Goal: Transaction & Acquisition: Register for event/course

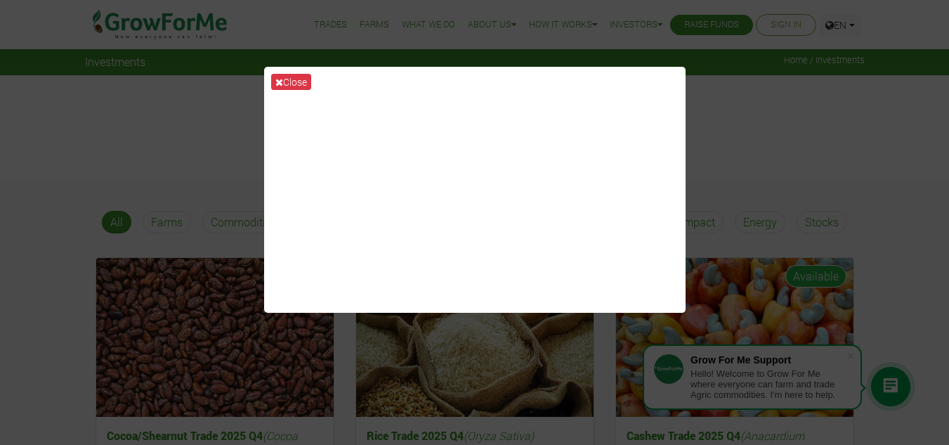
click at [795, 121] on div "Close" at bounding box center [474, 222] width 949 height 445
click at [273, 79] on button "Close" at bounding box center [291, 82] width 40 height 16
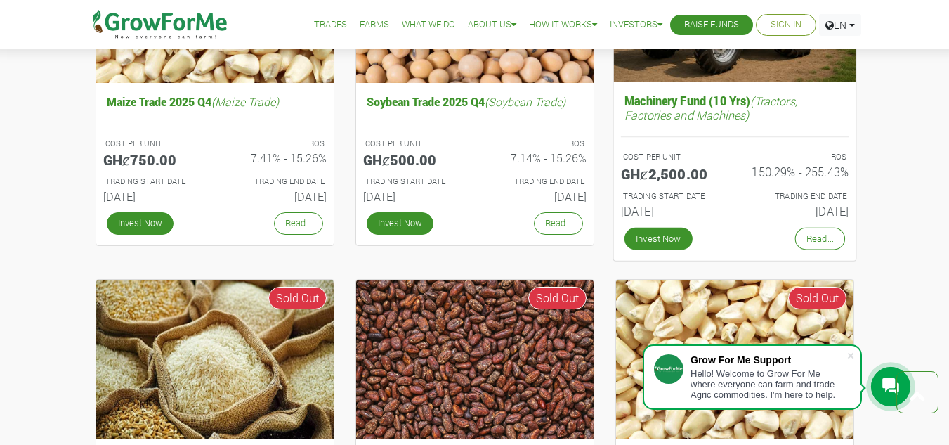
scroll to position [702, 0]
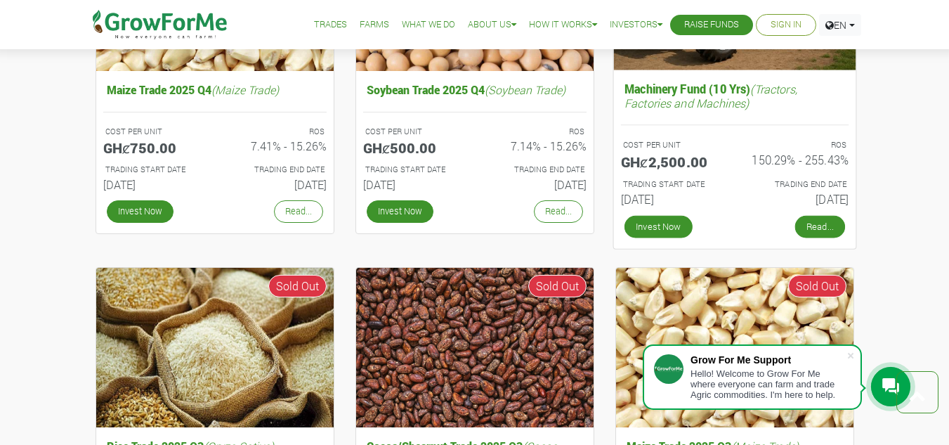
click at [815, 223] on link "Read..." at bounding box center [819, 227] width 50 height 22
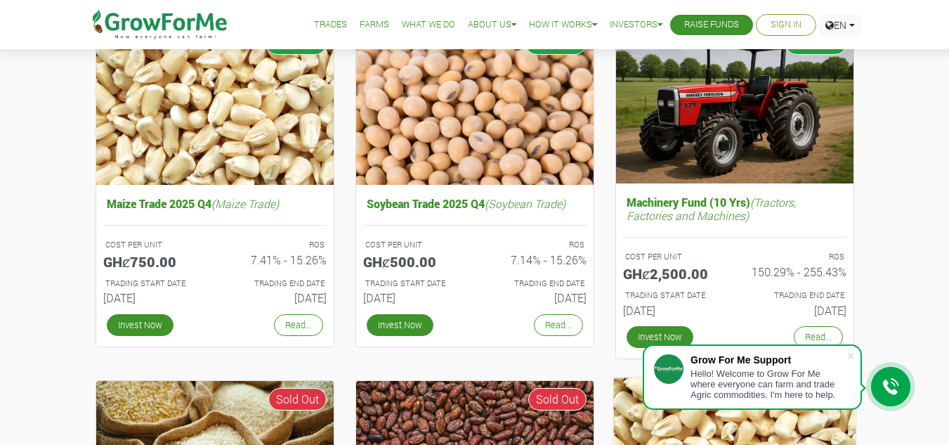
scroll to position [421, 0]
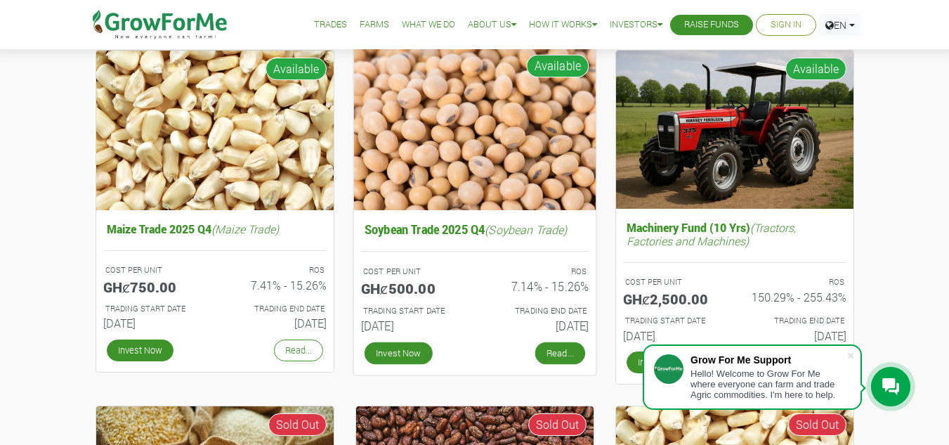
click at [558, 350] on link "Read..." at bounding box center [560, 352] width 50 height 22
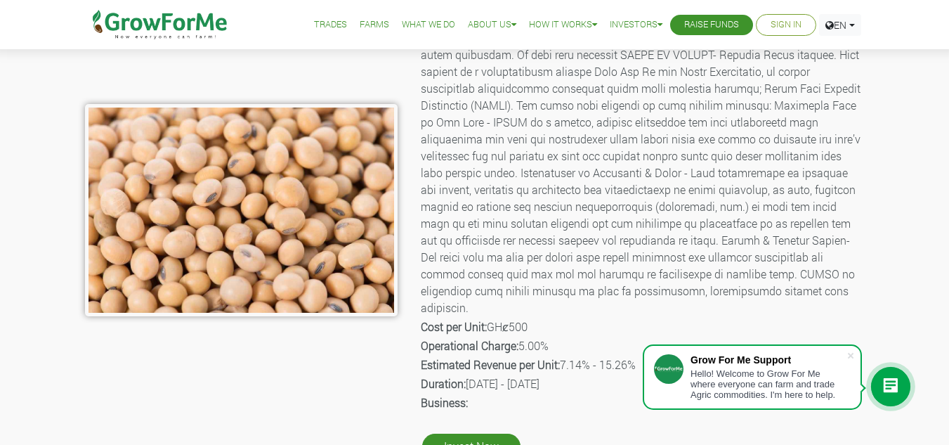
scroll to position [281, 0]
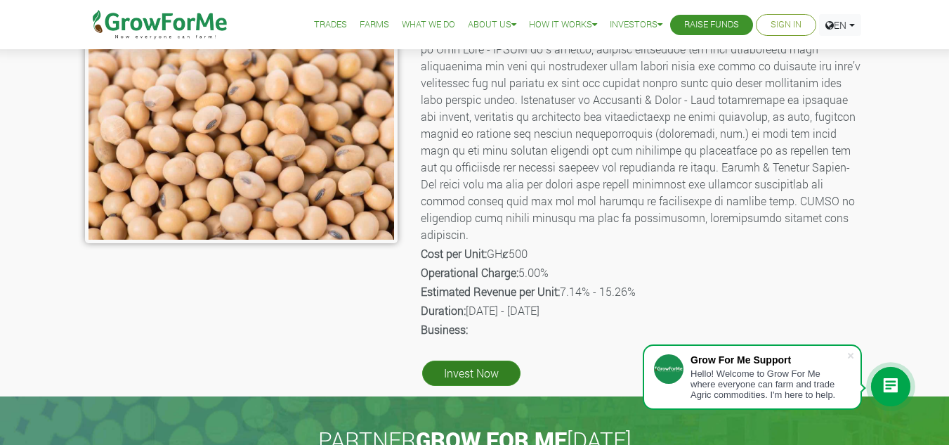
click at [474, 360] on link "Invest Now" at bounding box center [471, 372] width 98 height 25
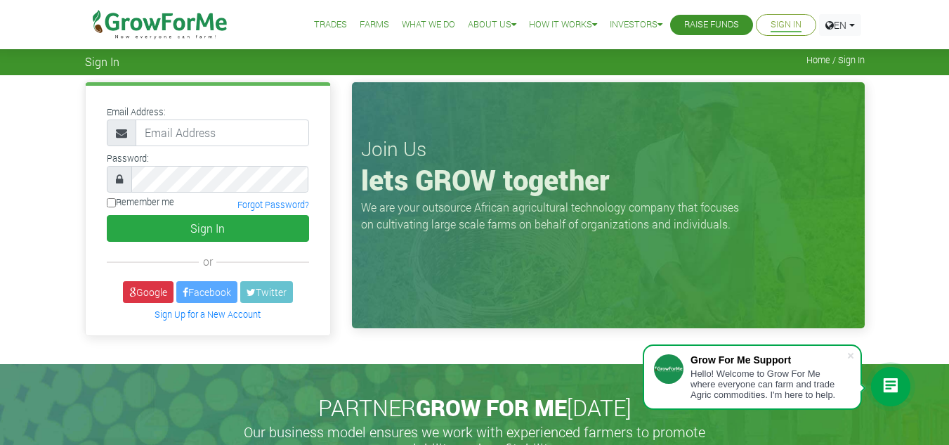
click at [325, 22] on link "Trades" at bounding box center [330, 25] width 33 height 15
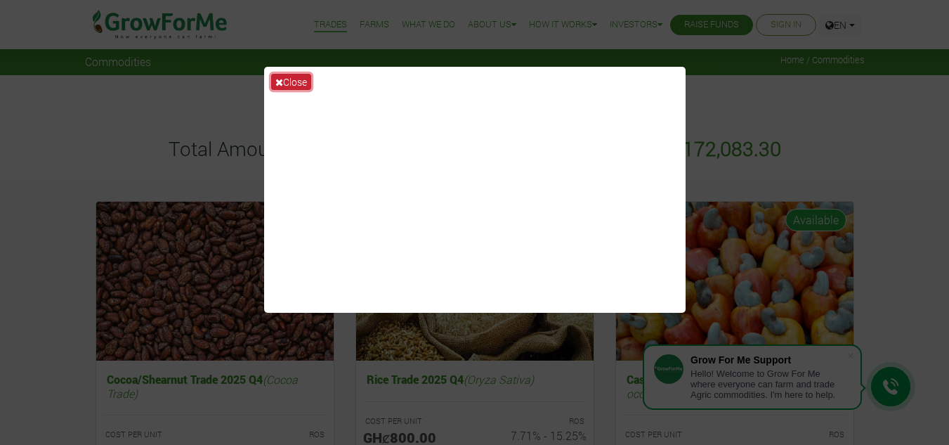
click at [274, 78] on button "Close" at bounding box center [291, 82] width 40 height 16
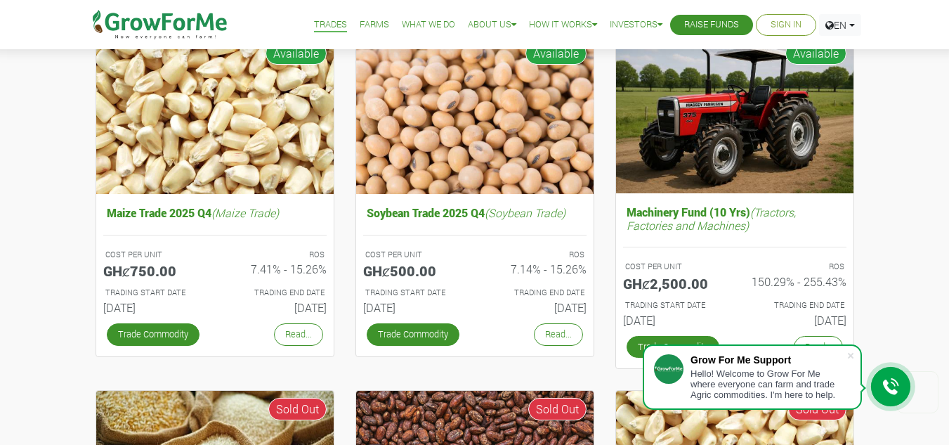
scroll to position [562, 0]
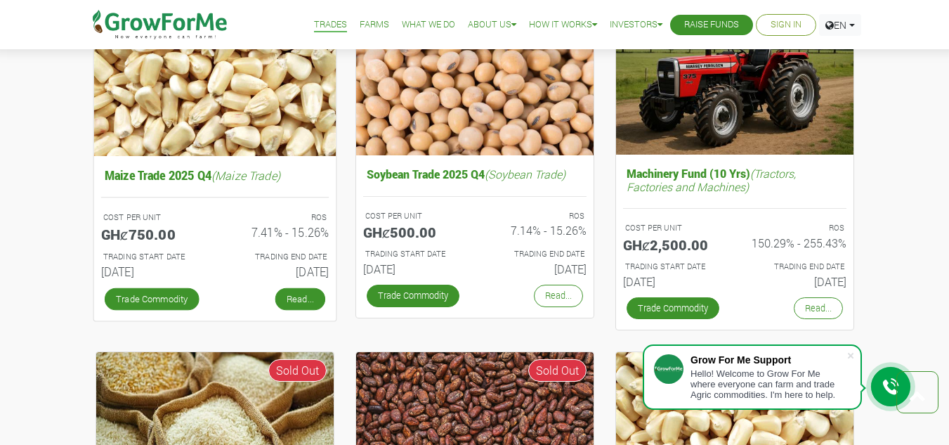
click at [289, 295] on link "Read..." at bounding box center [300, 298] width 50 height 22
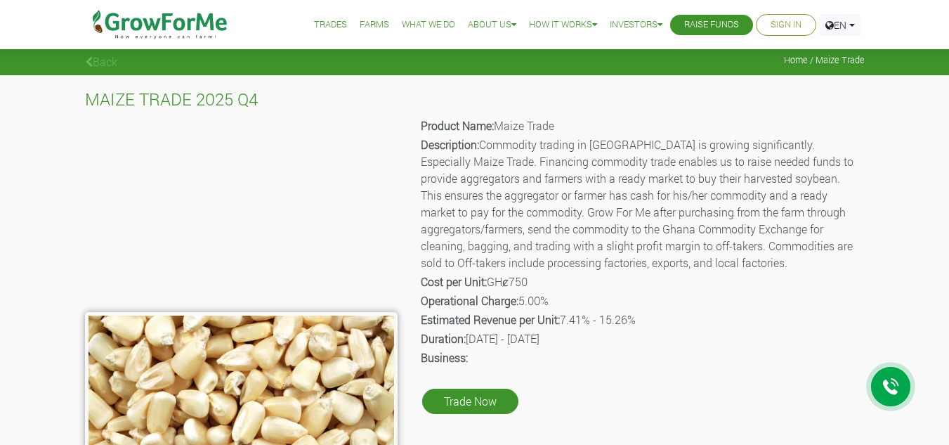
scroll to position [70, 0]
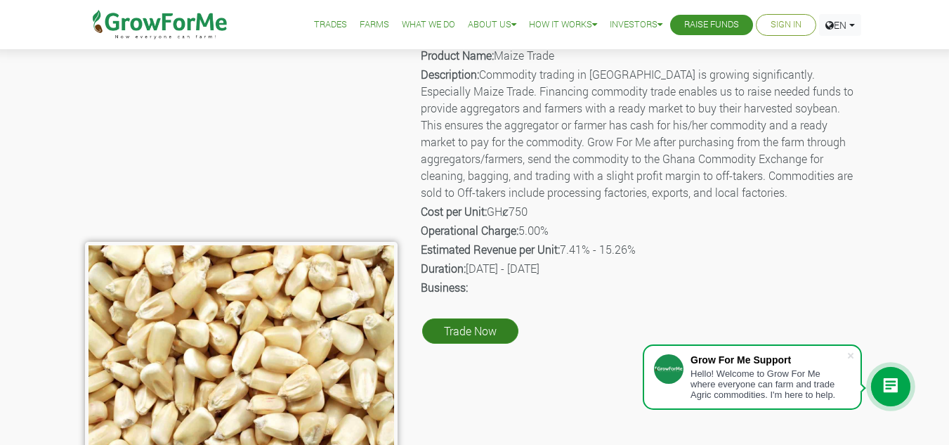
click at [483, 341] on link "Trade Now" at bounding box center [470, 330] width 96 height 25
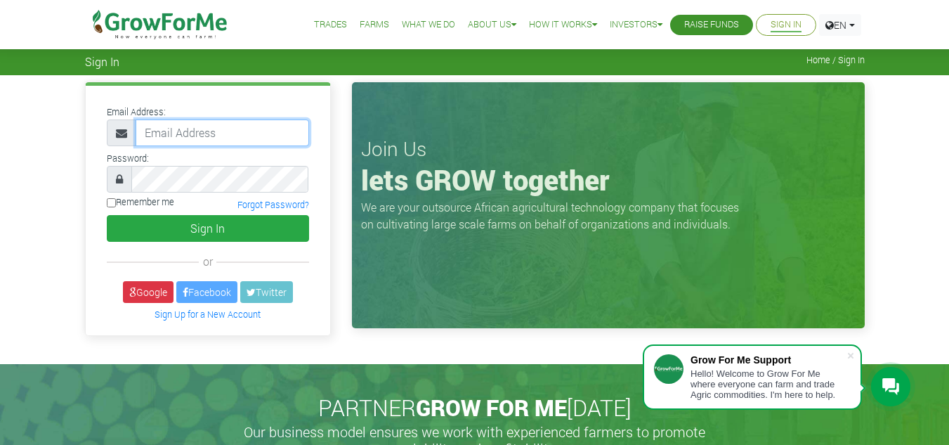
click at [204, 138] on input "email" at bounding box center [222, 132] width 173 height 27
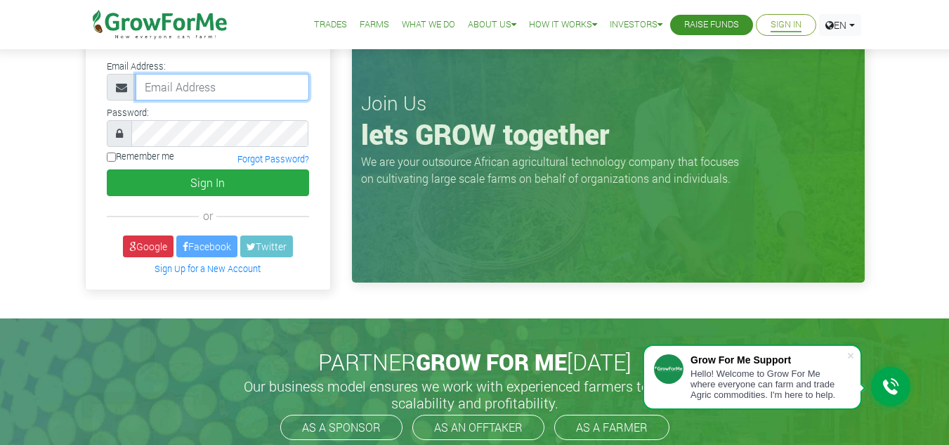
scroll to position [70, 0]
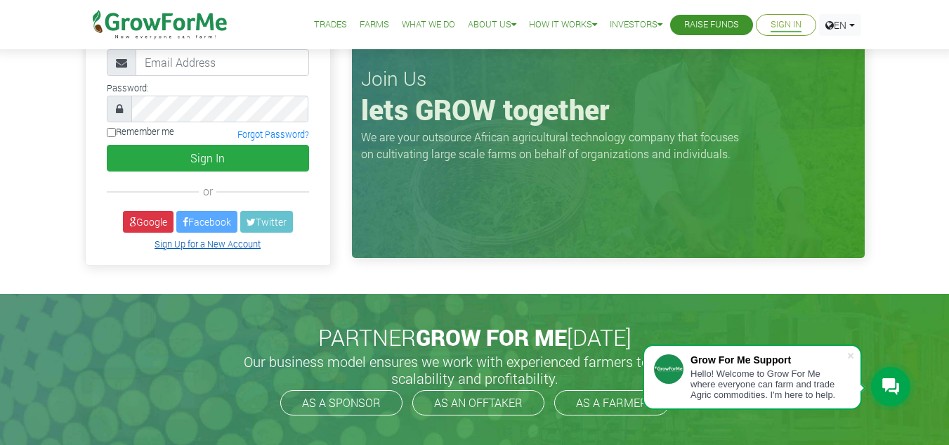
click at [197, 242] on link "Sign Up for a New Account" at bounding box center [208, 243] width 106 height 11
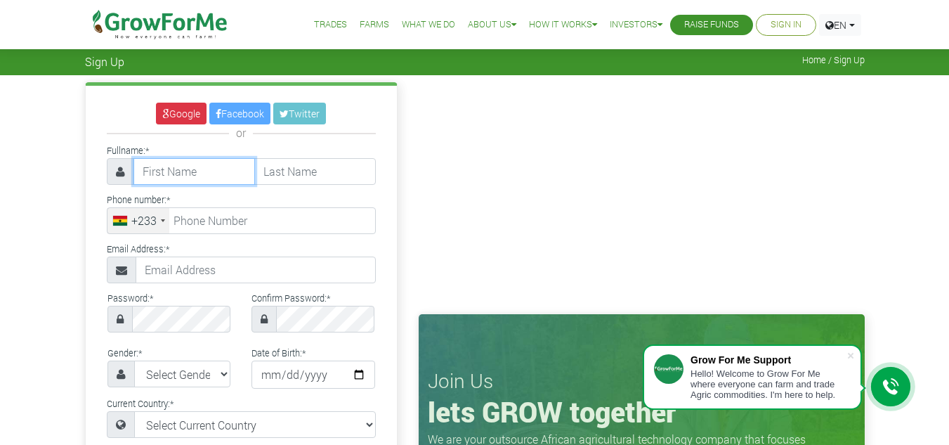
click at [207, 177] on input "text" at bounding box center [194, 171] width 122 height 27
type input "Elorm"
type input "Bansah Tsali"
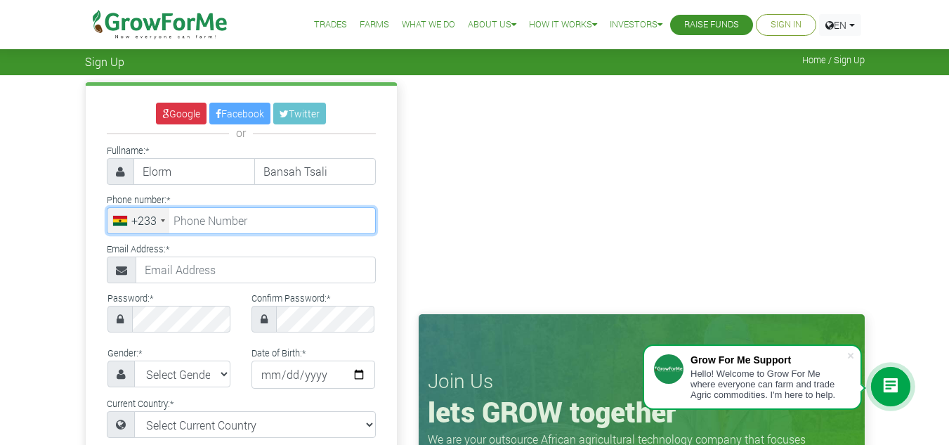
type input "0503351106"
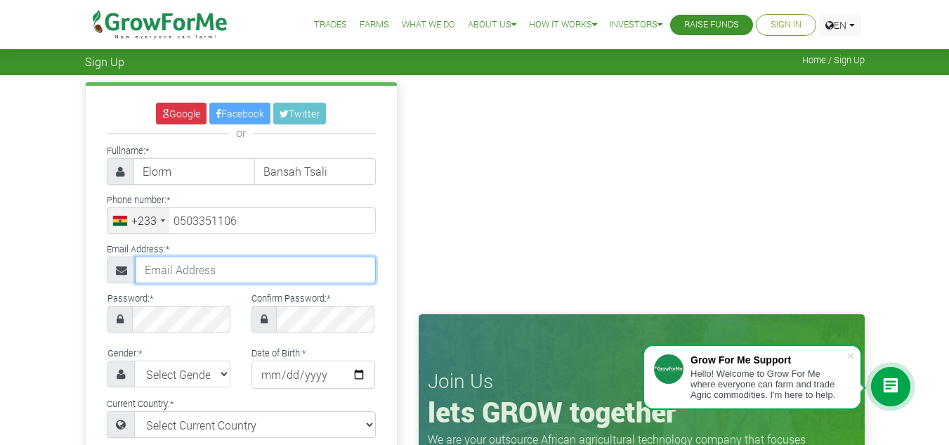
type input "erbansah@gmail.com"
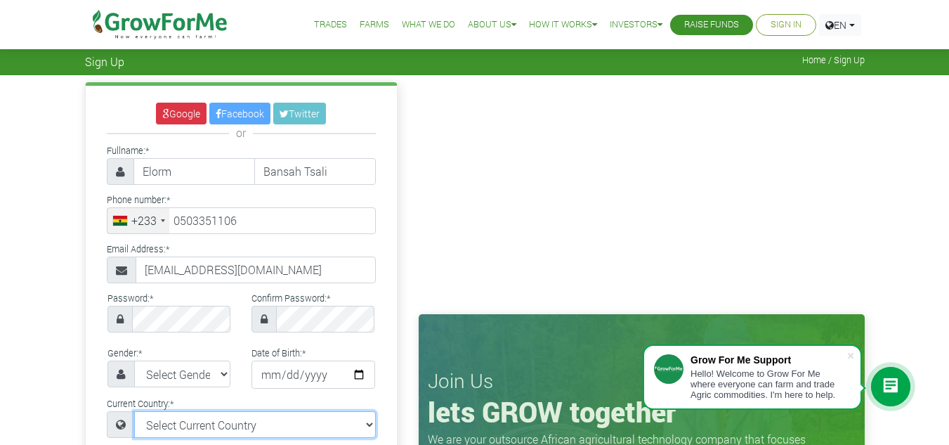
select select "Ghana"
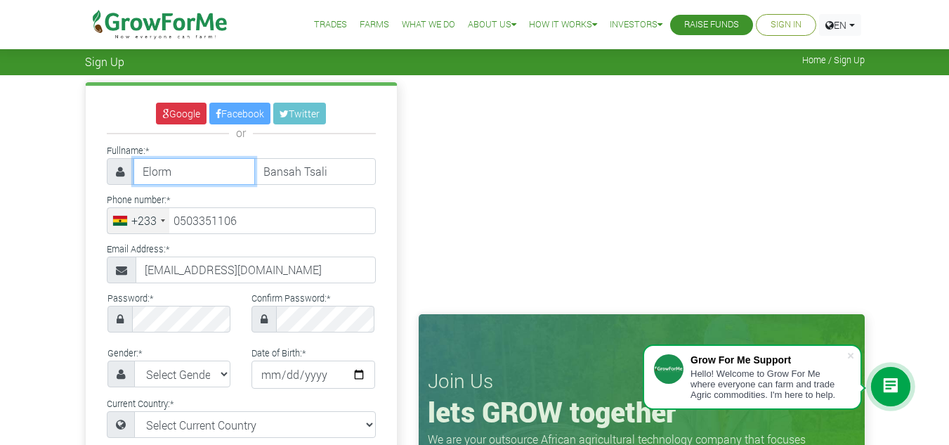
type input "50 335 1106"
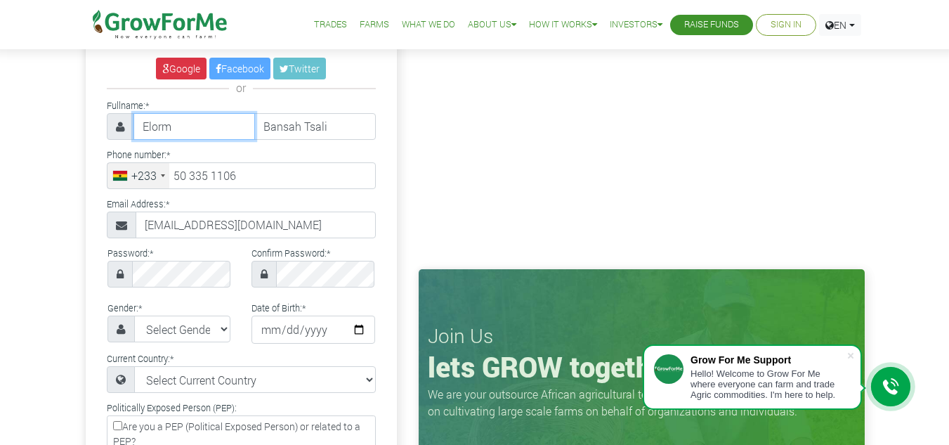
scroll to position [70, 0]
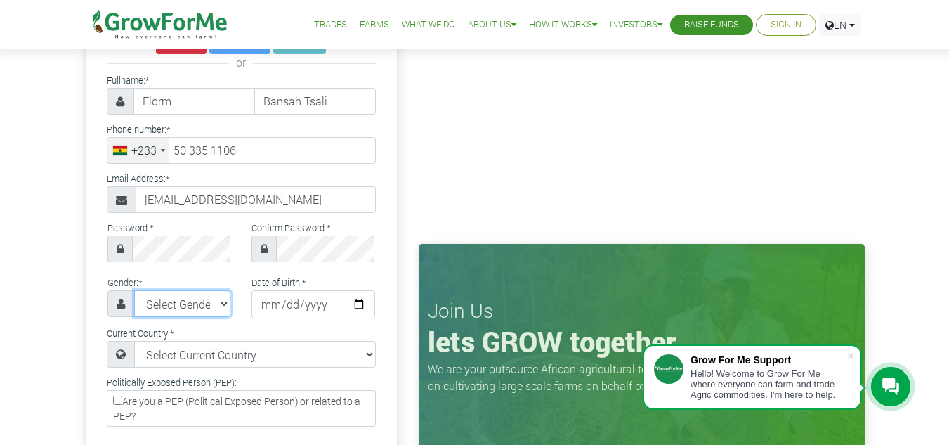
click at [217, 308] on select "Select Gender Female Male" at bounding box center [182, 303] width 97 height 27
select select "Female"
click at [134, 290] on select "Select Gender Female Male" at bounding box center [182, 303] width 97 height 27
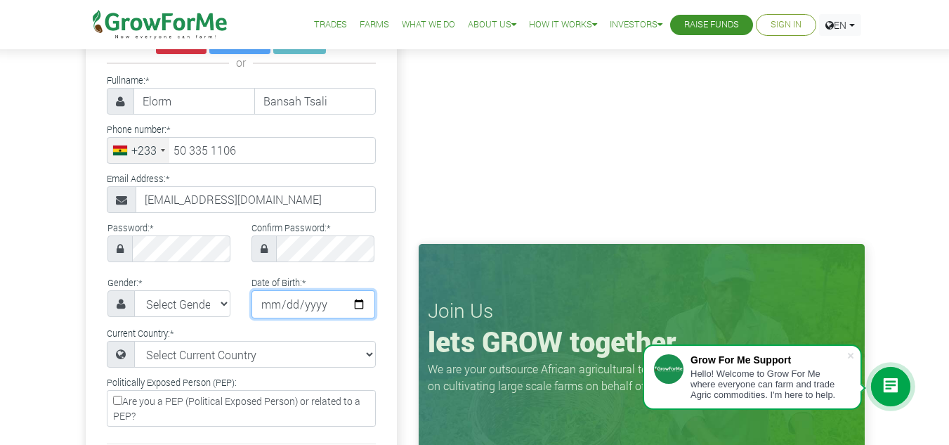
click at [336, 301] on input "date" at bounding box center [313, 304] width 124 height 28
click at [358, 304] on input "date" at bounding box center [313, 304] width 124 height 28
type input "1984-04-20"
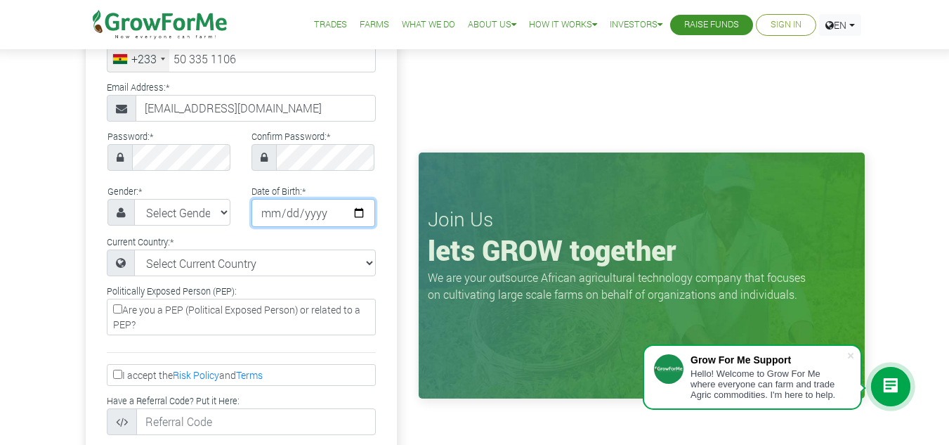
scroll to position [211, 0]
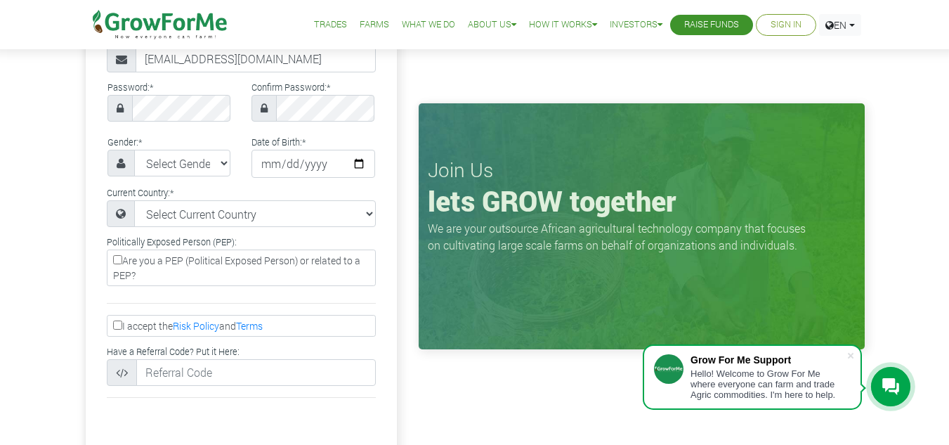
click at [117, 259] on input "Are you a PEP (Political Exposed Person) or related to a PEP?" at bounding box center [117, 259] width 9 height 9
checkbox input "false"
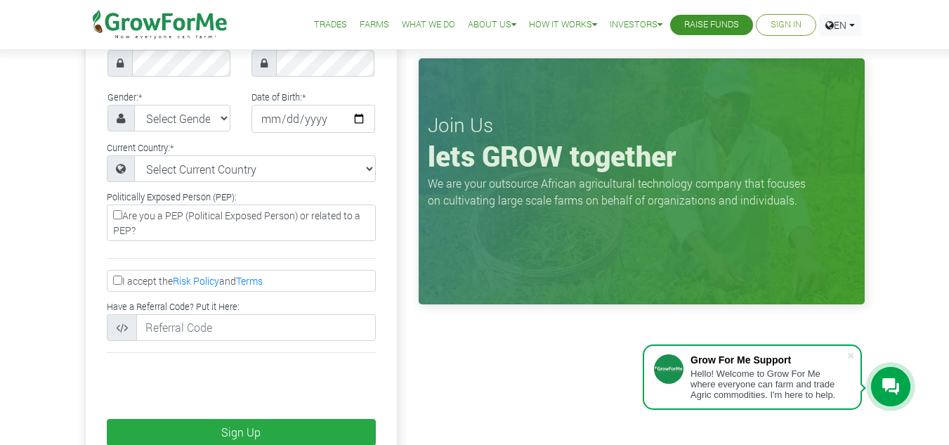
scroll to position [281, 0]
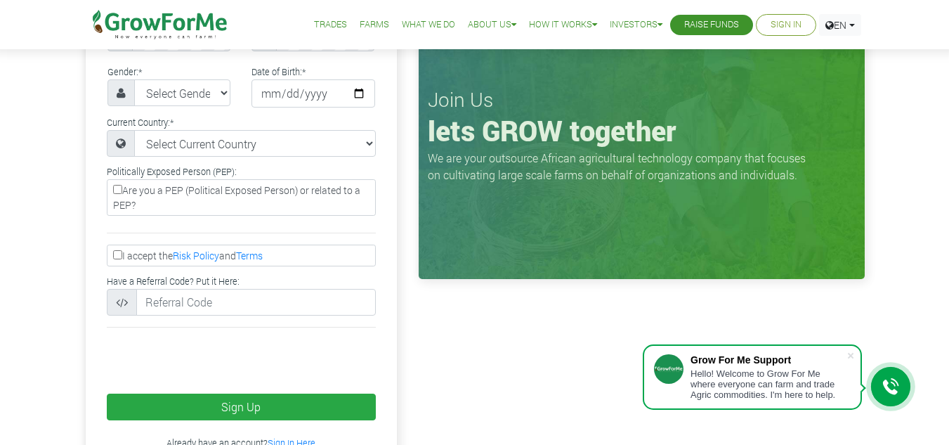
click at [113, 256] on input "I accept the Risk Policy and Terms" at bounding box center [117, 254] width 9 height 9
checkbox input "true"
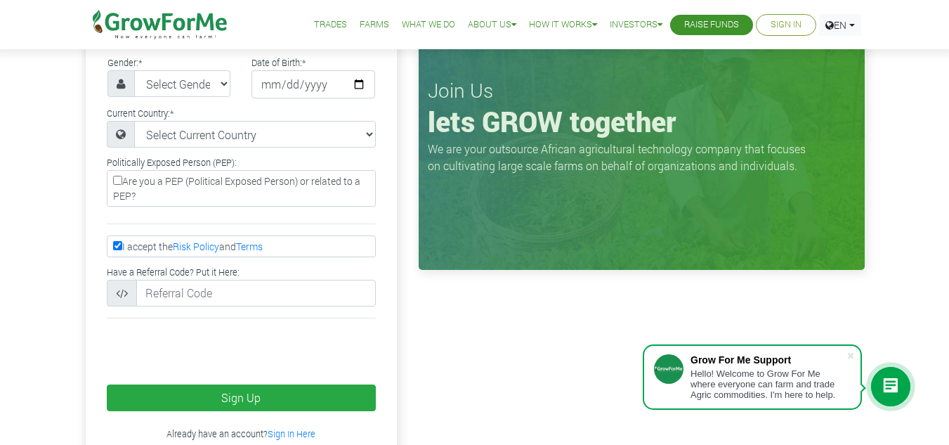
scroll to position [351, 0]
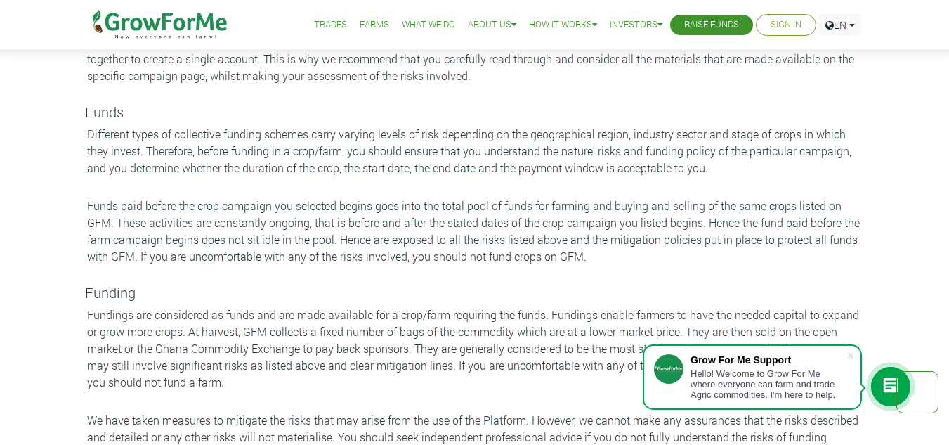
scroll to position [3372, 0]
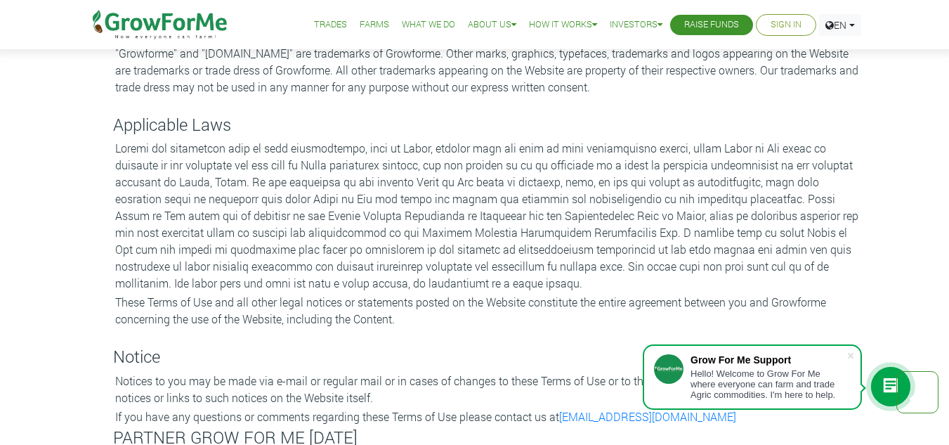
scroll to position [2669, 0]
